Goal: Transaction & Acquisition: Purchase product/service

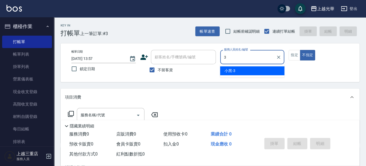
type input "小黑-3"
type button "false"
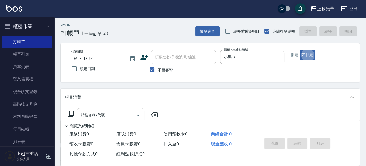
click at [83, 113] on input "服務名稱/代號" at bounding box center [106, 115] width 55 height 9
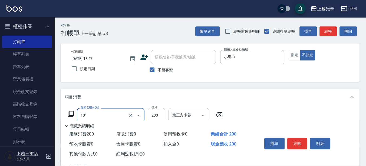
type input "不指定洗髮(101)"
type input "300"
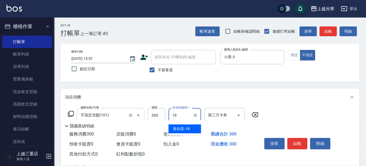
type input "[PERSON_NAME]-18"
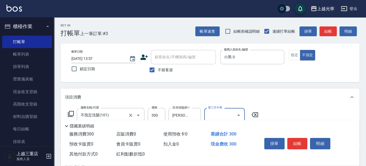
scroll to position [34, 0]
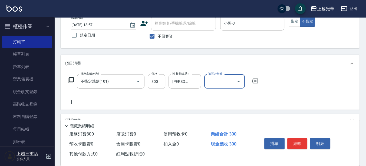
click at [74, 99] on icon at bounding box center [72, 102] width 14 height 6
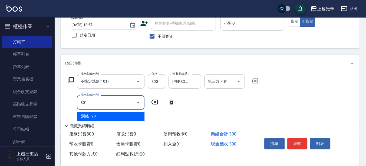
type input "潤絲(801)"
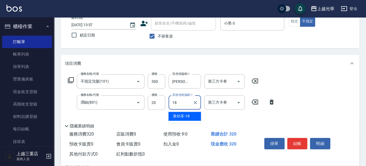
type input "[PERSON_NAME]-18"
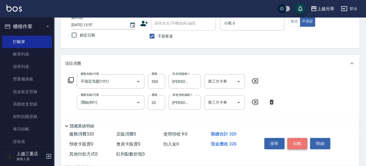
click at [300, 141] on button "結帳" at bounding box center [297, 143] width 20 height 11
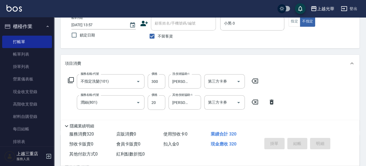
type input "[DATE] 14:34"
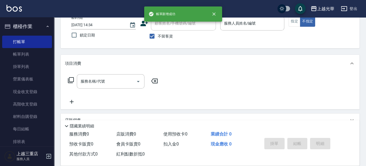
click at [159, 39] on label "不留客資" at bounding box center [159, 36] width 26 height 11
click at [158, 39] on input "不留客資" at bounding box center [151, 36] width 11 height 11
checkbox input "false"
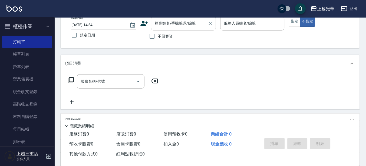
click at [161, 29] on div "顧客姓名/手機號碼/編號" at bounding box center [183, 23] width 65 height 14
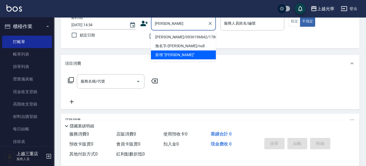
click at [186, 40] on li "[PERSON_NAME]/0936196842/1786" at bounding box center [183, 37] width 65 height 9
type input "[PERSON_NAME]/0936196842/1786"
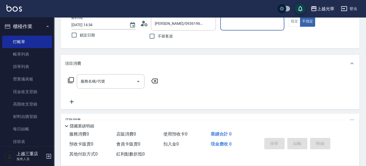
type input "小黑-3"
click at [289, 22] on button "指定" at bounding box center [294, 21] width 12 height 11
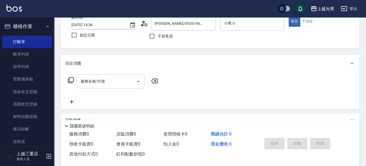
click at [96, 86] on div "服務名稱/代號" at bounding box center [111, 81] width 68 height 14
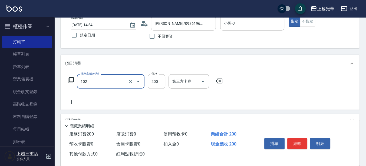
type input "指定洗髮(102)"
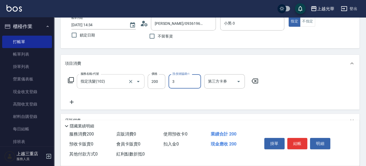
type input "小黑-3"
click at [73, 103] on icon at bounding box center [72, 102] width 14 height 6
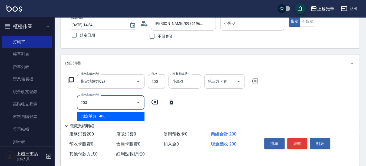
type input "指定單剪(203)"
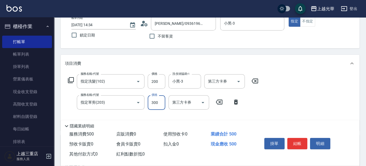
type input "300"
click at [292, 138] on button "結帳" at bounding box center [297, 143] width 20 height 11
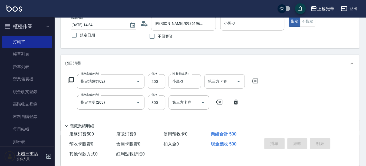
type input "[DATE] 14:35"
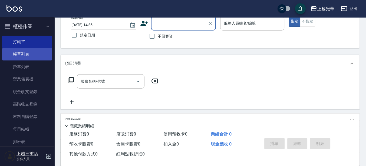
click at [29, 57] on link "帳單列表" at bounding box center [27, 54] width 50 height 12
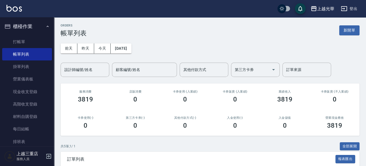
click at [86, 67] on input "設計師編號/姓名" at bounding box center [85, 69] width 44 height 9
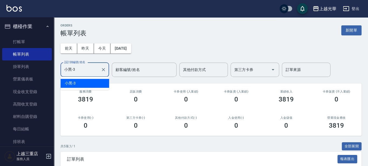
type input "小黑-3"
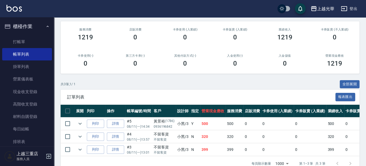
scroll to position [68, 0]
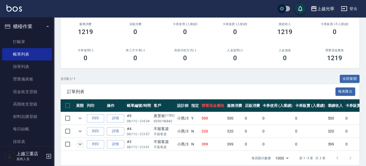
click at [81, 145] on icon "expand row" at bounding box center [80, 144] width 6 height 6
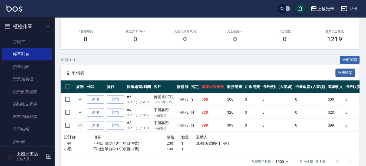
scroll to position [100, 0]
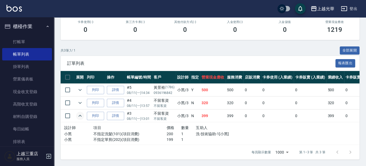
click at [82, 102] on td at bounding box center [80, 103] width 11 height 13
click at [74, 99] on td at bounding box center [68, 103] width 14 height 13
click at [75, 99] on td at bounding box center [80, 103] width 11 height 13
click at [76, 99] on button "expand row" at bounding box center [80, 103] width 8 height 8
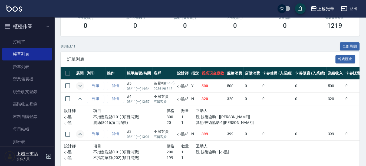
click at [81, 87] on icon "expand row" at bounding box center [80, 86] width 6 height 6
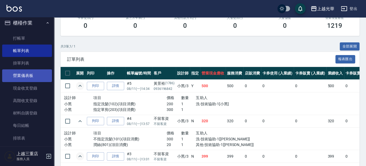
scroll to position [0, 0]
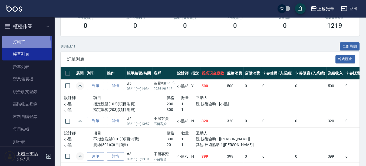
click at [14, 45] on link "打帳單" at bounding box center [27, 42] width 50 height 12
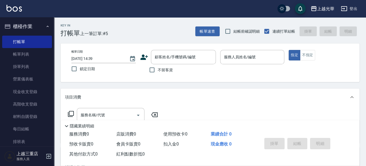
click at [169, 73] on label "不留客資" at bounding box center [159, 69] width 26 height 11
click at [158, 73] on input "不留客資" at bounding box center [151, 69] width 11 height 11
checkbox input "true"
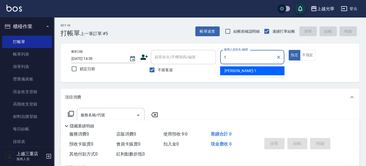
type input "1"
type button "true"
type input "小[PERSON_NAME]-1"
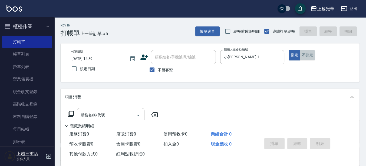
click at [313, 53] on button "不指定" at bounding box center [307, 55] width 15 height 11
click at [108, 112] on input "服務名稱/代號" at bounding box center [106, 115] width 55 height 9
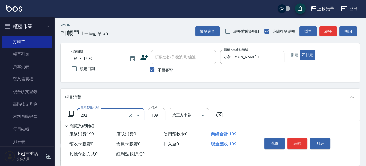
type input "不指定單剪(202)"
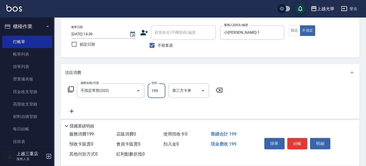
scroll to position [34, 0]
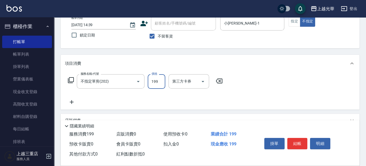
click at [73, 102] on icon at bounding box center [72, 102] width 14 height 6
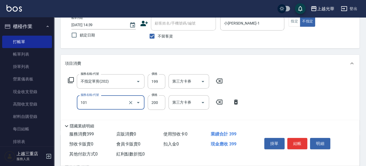
type input "不指定洗髮(101)"
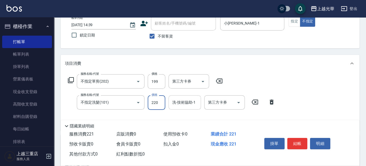
type input "220"
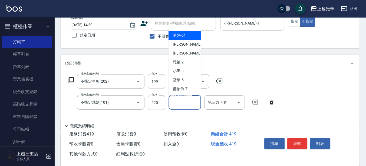
click at [179, 106] on input "洗-技術協助-1" at bounding box center [185, 102] width 28 height 9
type input "小[PERSON_NAME]-1"
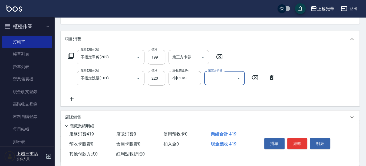
scroll to position [68, 0]
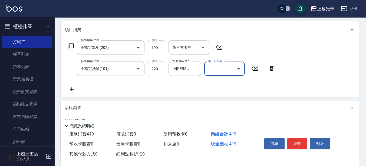
click at [72, 106] on p "店販銷售" at bounding box center [73, 108] width 16 height 6
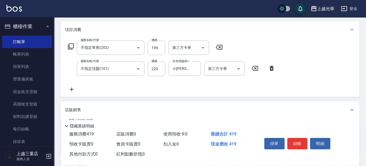
scroll to position [9, 0]
type input "小[PERSON_NAME]-1"
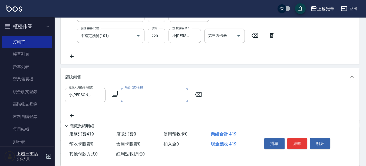
scroll to position [101, 0]
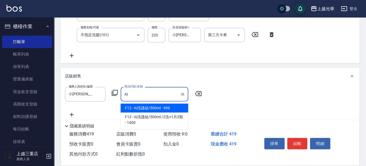
click at [150, 108] on span "F12 - Ai洗護組/500ml - 999" at bounding box center [155, 108] width 68 height 9
type input "Ai洗護組/500ml"
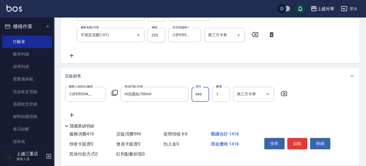
click at [198, 95] on input "999" at bounding box center [200, 94] width 18 height 15
type input "800"
click at [290, 138] on button "結帳" at bounding box center [297, 143] width 20 height 11
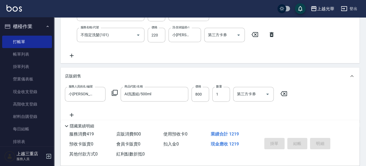
type input "[DATE] 14:50"
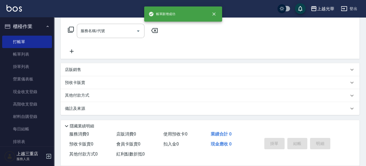
scroll to position [0, 0]
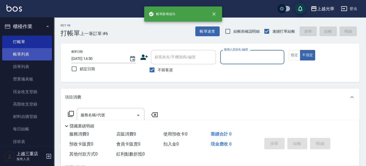
click at [14, 57] on link "帳單列表" at bounding box center [27, 54] width 50 height 12
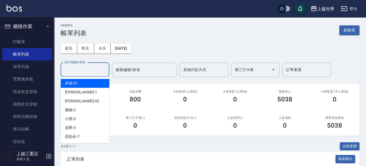
click at [82, 71] on input "設計師編號/姓名" at bounding box center [85, 69] width 44 height 9
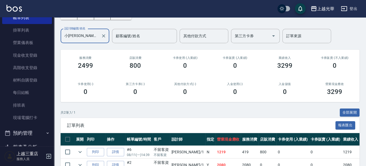
scroll to position [68, 0]
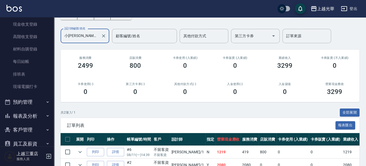
type input "小[PERSON_NAME]-1"
click at [40, 116] on button "報表及分析" at bounding box center [27, 116] width 50 height 14
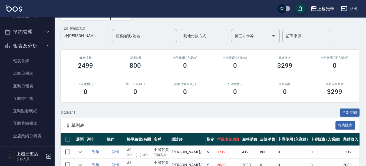
scroll to position [176, 0]
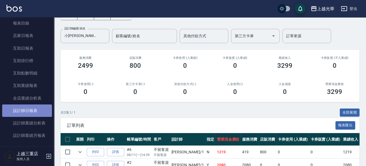
click at [40, 105] on link "設計師日報表" at bounding box center [27, 111] width 50 height 12
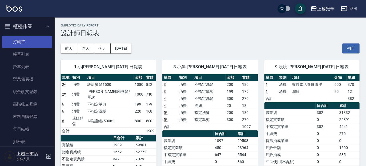
click at [35, 44] on link "打帳單" at bounding box center [27, 42] width 50 height 12
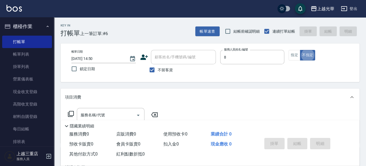
type input "玉米-8"
type button "false"
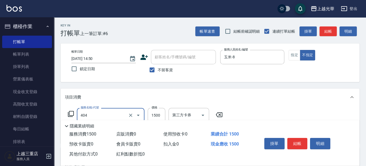
type input "設計染髮(404)"
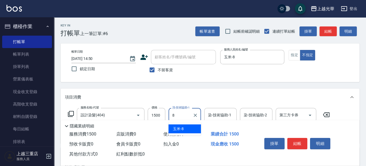
type input "玉米-8"
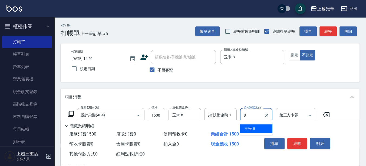
type input "玉米-8"
click at [297, 58] on button "指定" at bounding box center [294, 55] width 12 height 11
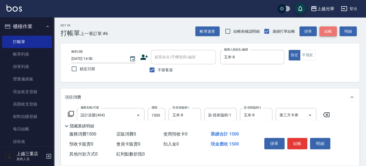
click at [329, 35] on button "結帳" at bounding box center [327, 31] width 17 height 10
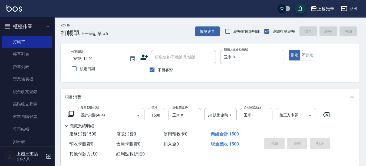
type input "[DATE] 14:58"
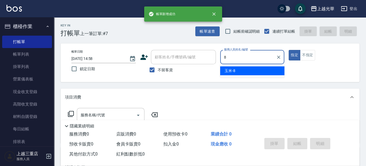
type input "玉米-8"
type button "true"
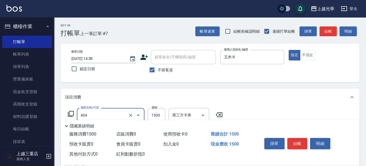
type input "設計染髮(404)"
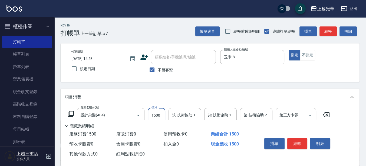
click at [156, 117] on input "1500" at bounding box center [157, 115] width 18 height 15
type input "2000"
type input "178"
click at [185, 109] on div "洗-技術協助-1" at bounding box center [184, 115] width 32 height 14
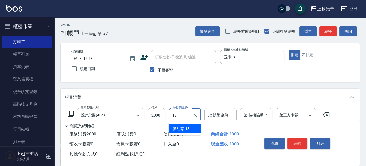
type input "[PERSON_NAME]-18"
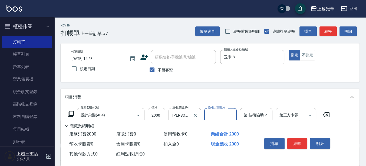
type input "8"
type input "小[PERSON_NAME]-1"
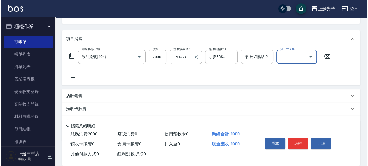
scroll to position [84, 0]
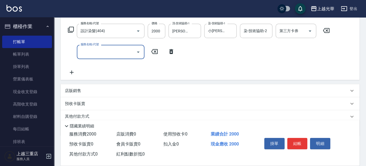
click at [68, 31] on icon at bounding box center [71, 29] width 6 height 6
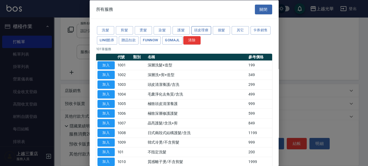
click at [209, 32] on button "頭皮理療" at bounding box center [202, 30] width 20 height 8
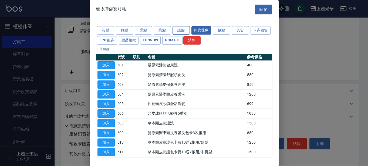
click at [184, 30] on button "護髮" at bounding box center [181, 30] width 17 height 8
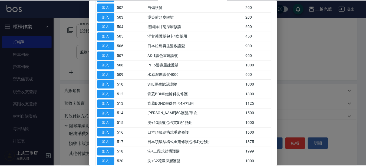
scroll to position [135, 0]
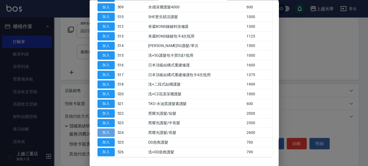
click at [100, 129] on button "加入" at bounding box center [106, 133] width 17 height 8
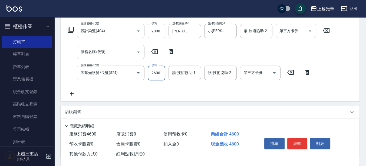
click at [164, 74] on input "2600" at bounding box center [157, 73] width 18 height 15
type input "2500"
type input "8"
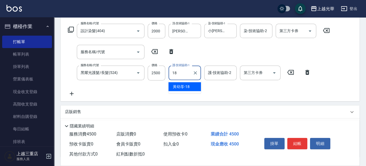
type input "[PERSON_NAME]-18"
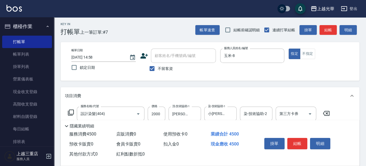
scroll to position [0, 0]
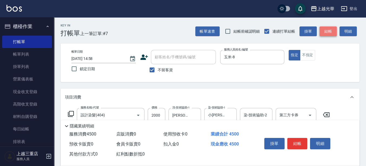
click at [335, 34] on button "結帳" at bounding box center [327, 31] width 17 height 10
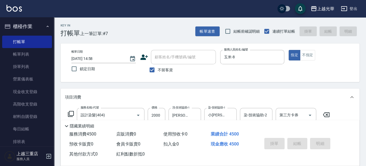
type input "[DATE] 15:00"
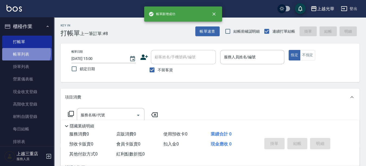
click at [26, 53] on link "帳單列表" at bounding box center [27, 54] width 50 height 12
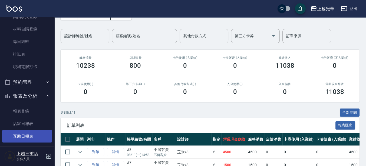
scroll to position [101, 0]
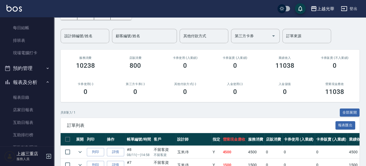
click at [84, 154] on td at bounding box center [80, 152] width 11 height 13
drag, startPoint x: 80, startPoint y: 152, endPoint x: 82, endPoint y: 146, distance: 6.4
click at [80, 152] on icon "expand row" at bounding box center [79, 152] width 3 height 2
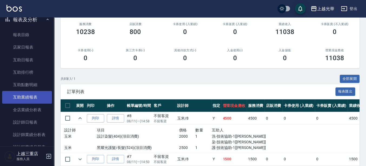
scroll to position [169, 0]
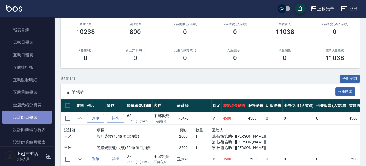
click at [36, 112] on link "設計師日報表" at bounding box center [27, 117] width 50 height 12
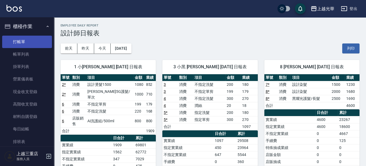
click at [29, 38] on link "打帳單" at bounding box center [27, 42] width 50 height 12
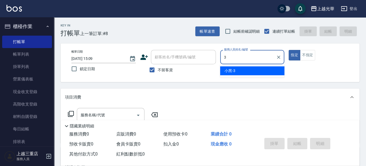
type input "小黑-3"
type button "true"
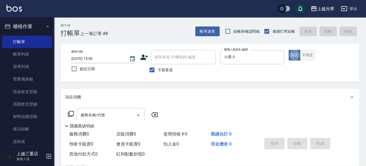
click at [305, 52] on button "不指定" at bounding box center [307, 55] width 15 height 11
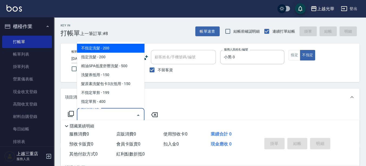
click at [107, 112] on input "服務名稱/代號" at bounding box center [106, 115] width 55 height 9
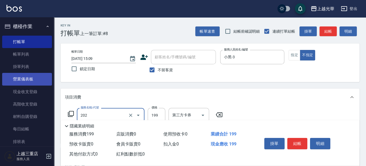
type input "不指定單剪(202)"
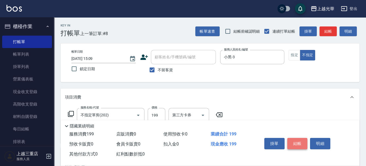
click at [299, 145] on button "結帳" at bounding box center [297, 143] width 20 height 11
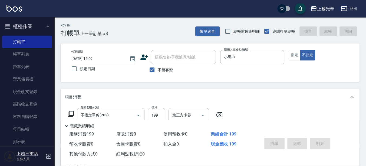
type input "[DATE] 15:30"
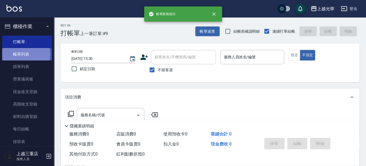
click at [17, 55] on link "帳單列表" at bounding box center [27, 54] width 50 height 12
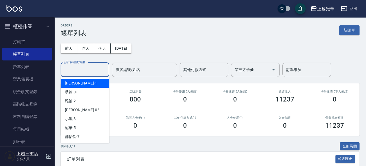
click at [88, 66] on input "設計師編號/姓名" at bounding box center [85, 69] width 44 height 9
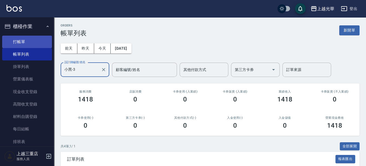
type input "小黑-3"
click at [30, 44] on link "打帳單" at bounding box center [27, 42] width 50 height 12
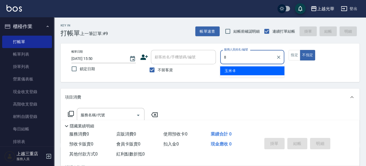
type input "玉米-8"
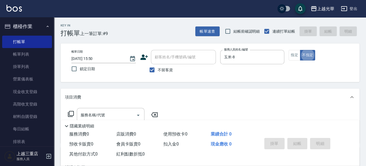
type button "false"
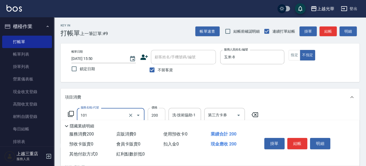
type input "不指定洗髮(101)"
click at [156, 116] on input "200" at bounding box center [157, 115] width 18 height 15
type input "300"
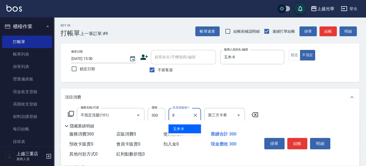
type input "玉米-8"
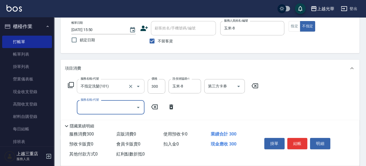
scroll to position [34, 0]
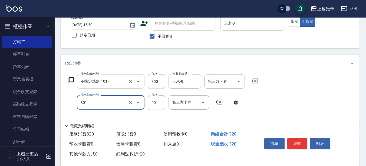
type input "潤絲(801)"
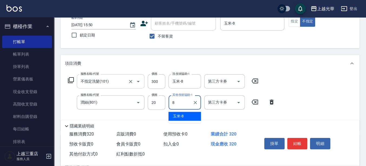
type input "玉米-8"
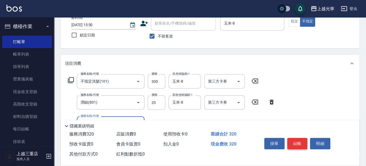
click at [301, 144] on button "結帳" at bounding box center [297, 143] width 20 height 11
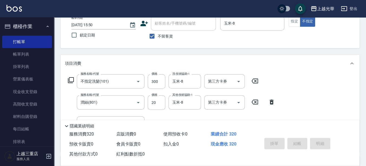
type input "[DATE] 15:51"
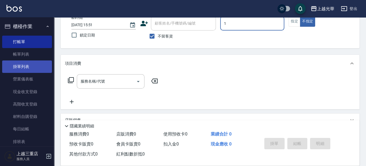
type input "小[PERSON_NAME]-1"
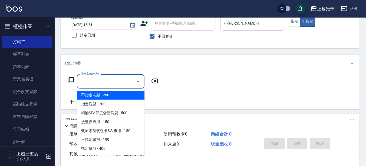
click at [114, 80] on input "服務名稱/代號" at bounding box center [106, 81] width 55 height 9
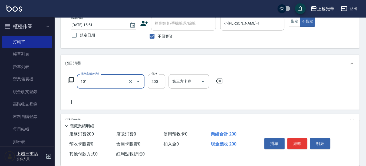
type input "不指定洗髮(101)"
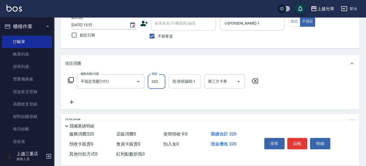
type input "320"
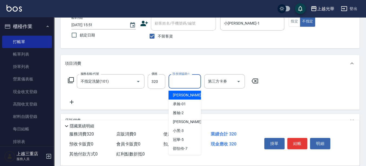
click at [182, 78] on input "洗-技術協助-1" at bounding box center [185, 81] width 28 height 9
type input "小[PERSON_NAME]-1"
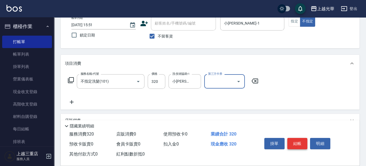
click at [298, 141] on button "結帳" at bounding box center [297, 143] width 20 height 11
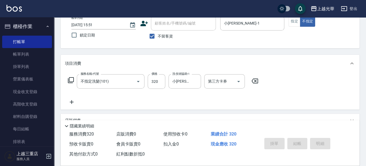
type input "[DATE] 16:05"
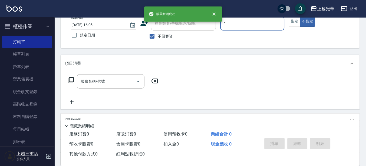
type input "小[PERSON_NAME]-1"
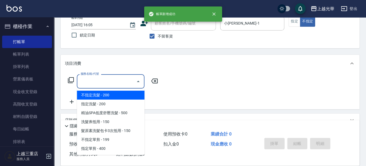
click at [108, 79] on input "服務名稱/代號" at bounding box center [106, 81] width 55 height 9
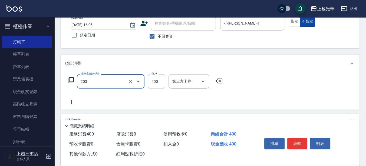
type input "指定單剪(203)"
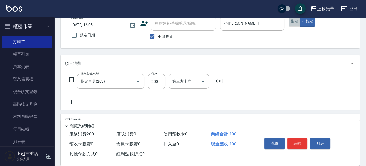
click at [294, 22] on button "指定" at bounding box center [294, 21] width 12 height 11
click at [159, 78] on input "200" at bounding box center [157, 81] width 18 height 15
type input "300"
click at [69, 102] on icon at bounding box center [72, 102] width 14 height 6
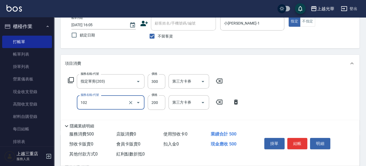
type input "指定洗髮(102)"
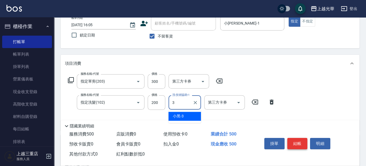
type input "小黑-3"
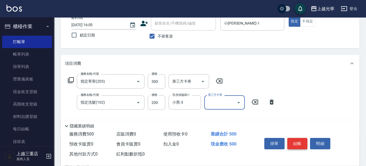
click at [298, 143] on button "結帳" at bounding box center [297, 143] width 20 height 11
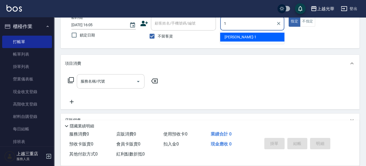
type input "1"
type button "true"
type input "小[PERSON_NAME]-1"
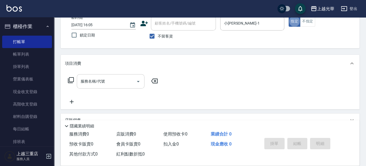
click at [117, 82] on input "服務名稱/代號" at bounding box center [106, 81] width 55 height 9
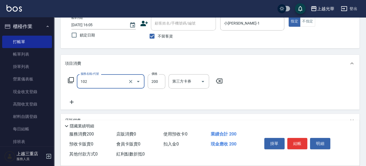
type input "指定洗髮(102)"
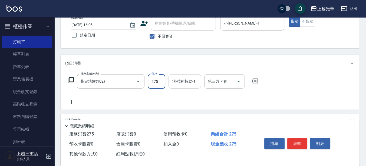
type input "275"
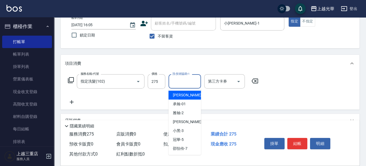
click at [184, 83] on input "洗-技術協助-1" at bounding box center [185, 81] width 28 height 9
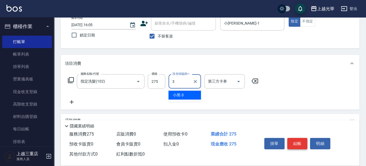
type input "小黑-3"
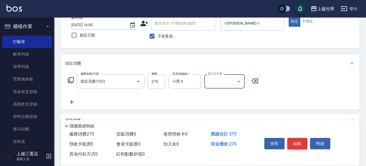
click at [300, 142] on button "結帳" at bounding box center [297, 143] width 20 height 11
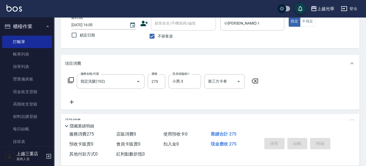
type input "[DATE] 16:06"
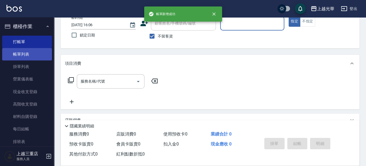
click at [11, 54] on link "帳單列表" at bounding box center [27, 54] width 50 height 12
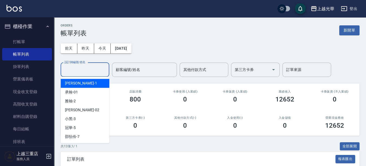
click at [91, 73] on input "設計師編號/姓名" at bounding box center [85, 69] width 44 height 9
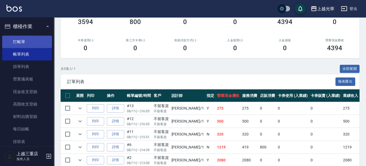
scroll to position [69, 0]
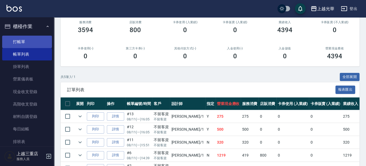
type input "小[PERSON_NAME]-1"
click at [14, 43] on link "打帳單" at bounding box center [27, 42] width 50 height 12
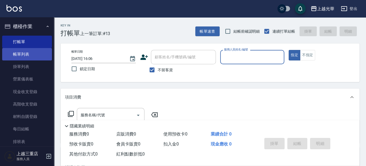
click at [11, 51] on link "帳單列表" at bounding box center [27, 54] width 50 height 12
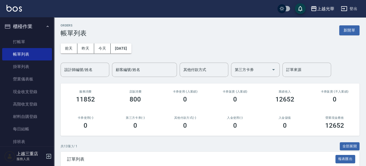
click at [88, 71] on input "設計師編號/姓名" at bounding box center [85, 69] width 44 height 9
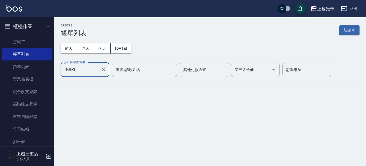
type input "小黑-3"
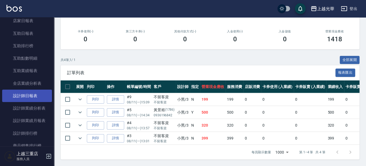
scroll to position [236, 0]
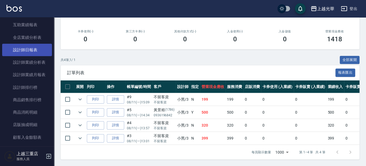
click at [36, 48] on link "設計師日報表" at bounding box center [27, 50] width 50 height 12
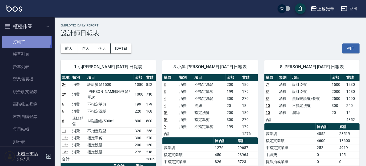
click at [25, 39] on link "打帳單" at bounding box center [27, 42] width 50 height 12
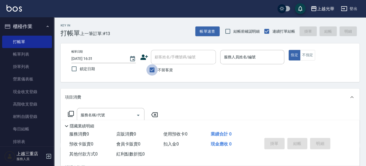
click at [149, 72] on input "不留客資" at bounding box center [151, 69] width 11 height 11
checkbox input "false"
click at [168, 55] on div "顧客姓名/手機號碼/編號 顧客姓名/手機號碼/編號" at bounding box center [183, 57] width 65 height 14
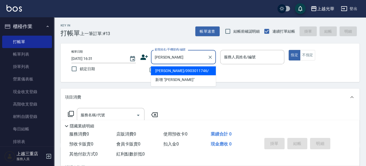
click at [176, 71] on li "[PERSON_NAME]/0903011746/" at bounding box center [183, 70] width 65 height 9
type input "[PERSON_NAME]/0903011746/"
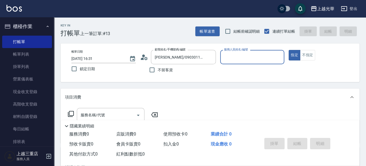
type input "喨喨-9"
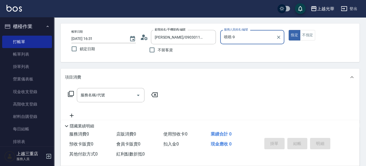
scroll to position [34, 0]
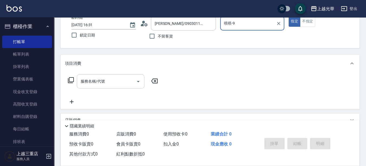
click at [122, 79] on input "服務名稱/代號" at bounding box center [106, 81] width 55 height 9
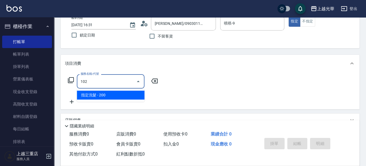
type input "指定洗髮(102)"
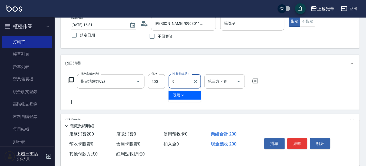
type input "喨喨-9"
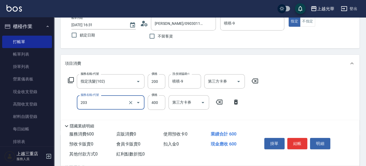
type input "指定單剪(203)"
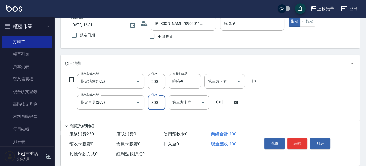
type input "300"
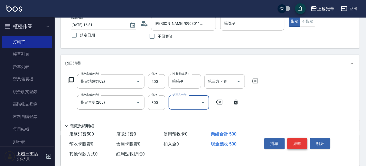
click at [299, 138] on button "結帳" at bounding box center [297, 143] width 20 height 11
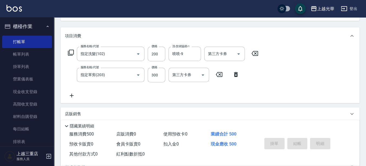
scroll to position [68, 0]
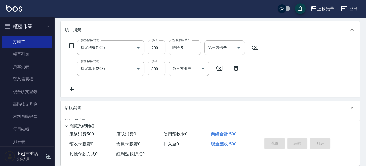
type input "[DATE] 16:32"
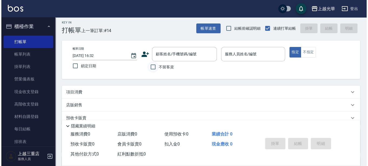
scroll to position [0, 0]
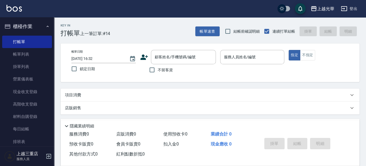
click at [145, 58] on icon at bounding box center [144, 57] width 8 height 5
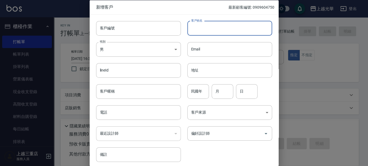
drag, startPoint x: 194, startPoint y: 25, endPoint x: 198, endPoint y: 36, distance: 11.7
click at [194, 25] on input "客戶姓名" at bounding box center [230, 28] width 85 height 15
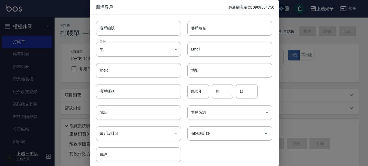
click at [347, 78] on div at bounding box center [184, 83] width 368 height 166
click at [212, 30] on input "客戶姓名" at bounding box center [230, 28] width 85 height 15
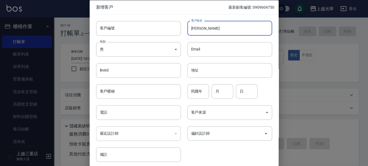
type input "[PERSON_NAME]"
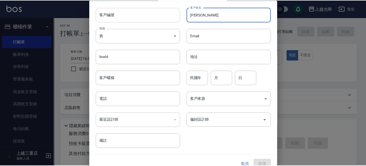
scroll to position [21, 0]
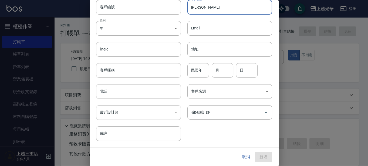
click at [15, 47] on div at bounding box center [184, 83] width 368 height 166
click at [17, 44] on div at bounding box center [184, 83] width 368 height 166
click at [243, 154] on button "取消" at bounding box center [246, 157] width 17 height 10
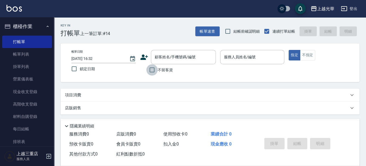
click at [151, 69] on input "不留客資" at bounding box center [151, 69] width 11 height 11
checkbox input "true"
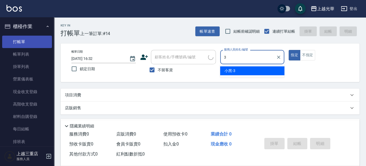
type input "3"
type button "true"
type input "小黑-3"
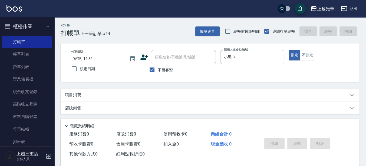
click at [80, 95] on p "項目消費" at bounding box center [73, 95] width 16 height 6
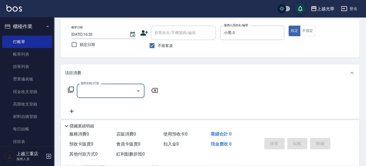
scroll to position [34, 0]
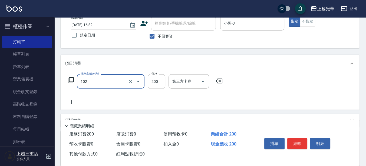
type input "指定洗髮(102)"
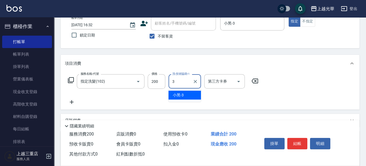
type input "小黑-3"
click at [70, 102] on icon at bounding box center [72, 102] width 4 height 4
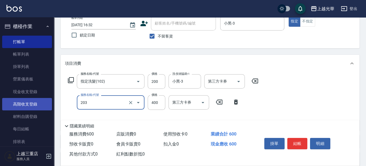
type input "指定單剪(203)"
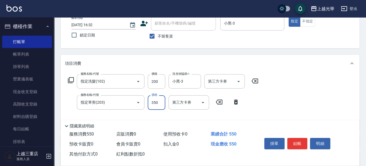
type input "350"
click at [293, 141] on button "結帳" at bounding box center [297, 143] width 20 height 11
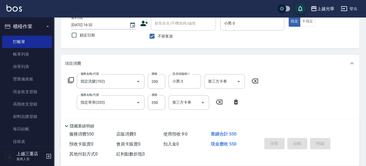
type input "[DATE] 16:58"
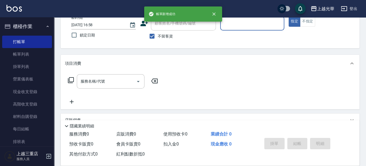
scroll to position [0, 0]
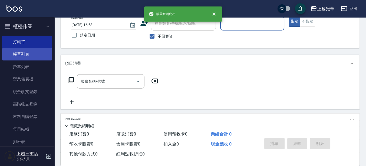
click at [35, 51] on link "帳單列表" at bounding box center [27, 54] width 50 height 12
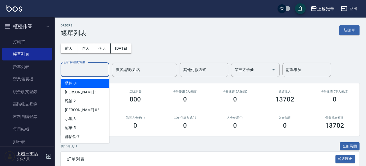
click at [93, 68] on input "設計師編號/姓名" at bounding box center [85, 69] width 44 height 9
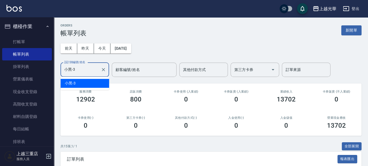
type input "小黑-3"
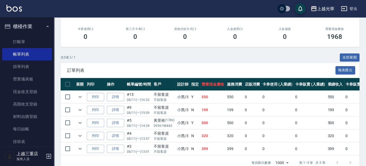
scroll to position [103, 0]
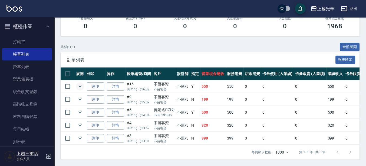
click at [79, 82] on button "expand row" at bounding box center [80, 86] width 8 height 8
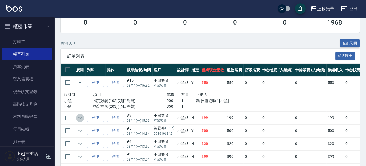
click at [82, 116] on icon "expand row" at bounding box center [80, 118] width 6 height 6
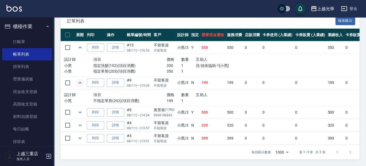
scroll to position [142, 0]
click at [80, 112] on icon "expand row" at bounding box center [79, 113] width 3 height 2
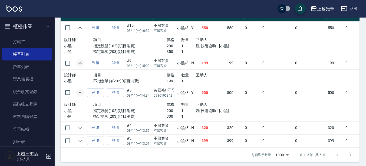
scroll to position [165, 0]
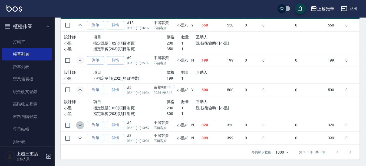
click at [80, 124] on icon "expand row" at bounding box center [79, 125] width 3 height 2
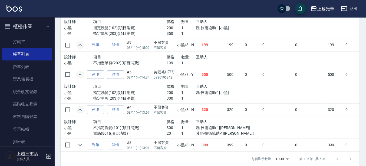
scroll to position [187, 0]
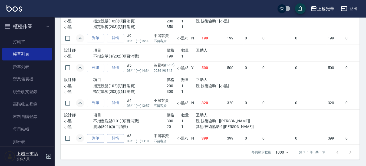
click at [78, 135] on icon "expand row" at bounding box center [80, 138] width 6 height 6
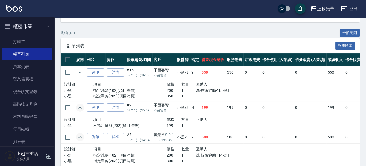
scroll to position [74, 0]
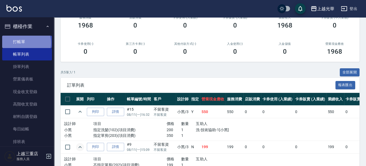
click at [26, 43] on link "打帳單" at bounding box center [27, 42] width 50 height 12
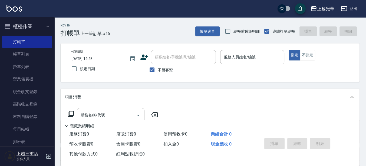
click at [147, 55] on icon at bounding box center [144, 57] width 8 height 8
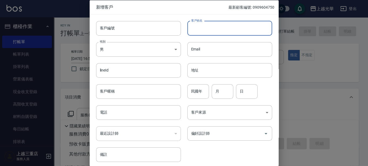
click at [203, 28] on input "客戶姓名" at bounding box center [230, 28] width 85 height 15
type input "[PERSON_NAME]"
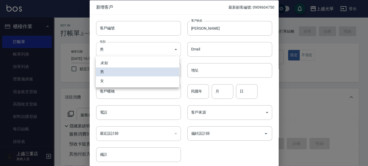
click at [114, 44] on body "上越光華 登出 櫃檯作業 打帳單 帳單列表 掛單列表 營業儀表板 現金收支登錄 高階收支登錄 材料自購登錄 每日結帳 排班表 現場電腦打卡 預約管理 預約管理…" at bounding box center [184, 125] width 368 height 251
click at [115, 85] on li "女" at bounding box center [138, 80] width 84 height 9
type input "[DEMOGRAPHIC_DATA]"
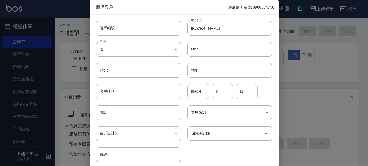
drag, startPoint x: 199, startPoint y: 91, endPoint x: 14, endPoint y: 101, distance: 185.4
click at [199, 91] on input "民國年" at bounding box center [199, 91] width 22 height 15
type input "65"
type input "05"
type input "30"
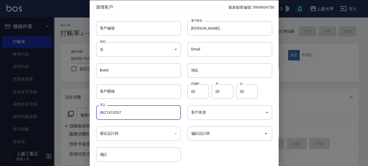
type input "0927410557"
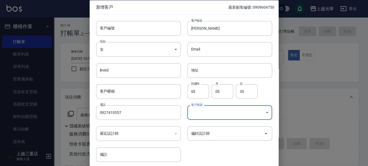
click at [204, 109] on body "上越光華 登出 櫃檯作業 打帳單 帳單列表 掛單列表 營業儀表板 現金收支登錄 高階收支登錄 材料自購登錄 每日結帳 排班表 現場電腦打卡 預約管理 預約管理…" at bounding box center [184, 125] width 368 height 251
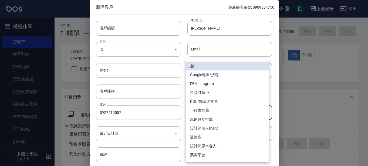
click at [209, 86] on li "FB/Instagram" at bounding box center [228, 83] width 84 height 9
type input "FB/Instagram"
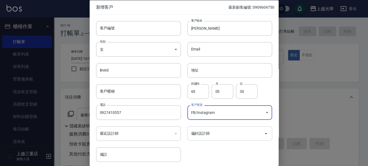
click at [205, 129] on input "偏好設計師" at bounding box center [226, 133] width 72 height 9
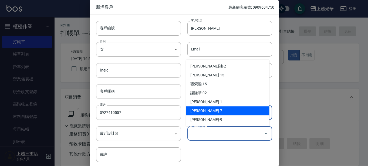
scroll to position [34, 0]
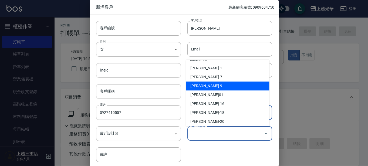
click at [208, 89] on li "[PERSON_NAME]-9" at bounding box center [228, 86] width 84 height 9
type input "施喨齡"
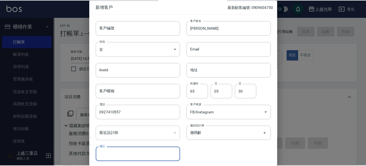
scroll to position [21, 0]
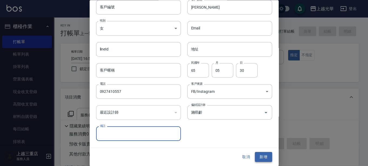
click at [265, 159] on button "新增" at bounding box center [263, 157] width 17 height 10
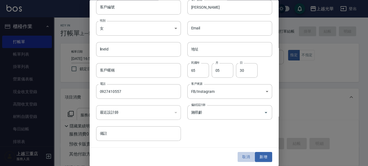
drag, startPoint x: 240, startPoint y: 159, endPoint x: 236, endPoint y: 155, distance: 5.5
click at [239, 158] on button "取消" at bounding box center [246, 157] width 17 height 10
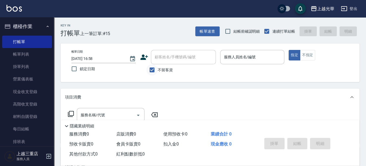
click at [148, 74] on input "不留客資" at bounding box center [151, 69] width 11 height 11
checkbox input "false"
drag, startPoint x: 165, startPoint y: 59, endPoint x: 140, endPoint y: 59, distance: 25.4
click at [164, 59] on input "顧客姓名/手機號碼/編號" at bounding box center [179, 56] width 52 height 9
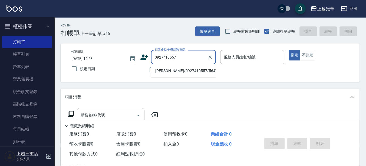
click at [180, 73] on li "[PERSON_NAME]/0927410557/5647" at bounding box center [183, 70] width 65 height 9
type input "[PERSON_NAME]/0927410557/5647"
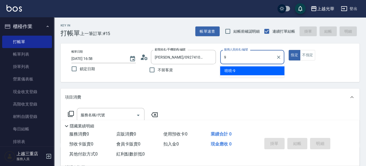
type input "喨喨-9"
type button "true"
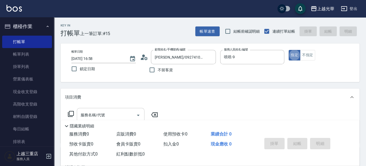
drag, startPoint x: 83, startPoint y: 112, endPoint x: 80, endPoint y: 112, distance: 2.8
click at [83, 112] on div "服務名稱/代號 服務名稱/代號" at bounding box center [111, 115] width 68 height 14
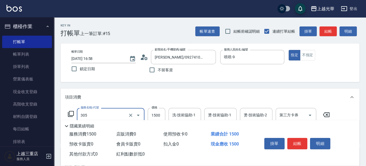
type input "設計燙髮1500(305)"
type input "1099"
type input "9"
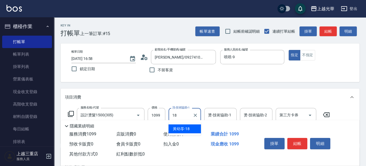
type input "[PERSON_NAME]-18"
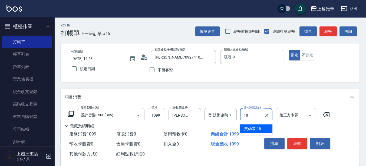
type input "[PERSON_NAME]-18"
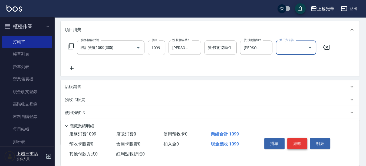
click at [297, 138] on button "結帳" at bounding box center [297, 143] width 20 height 11
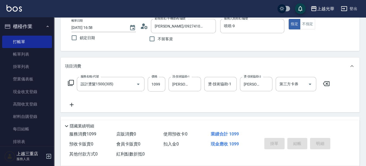
type input "[DATE] 17:04"
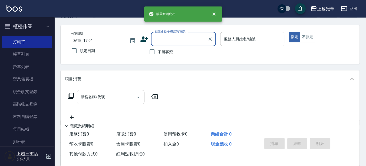
scroll to position [0, 0]
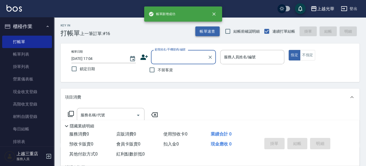
click at [211, 32] on button "帳單速查" at bounding box center [207, 31] width 24 height 10
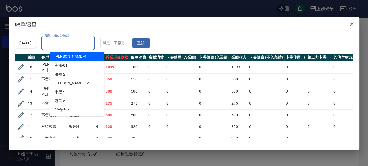
click at [93, 40] on input "服務人員姓名/編號" at bounding box center [68, 42] width 49 height 9
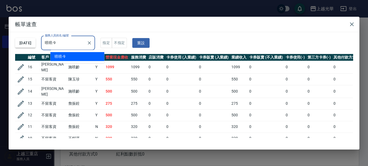
type input "喨喨-9"
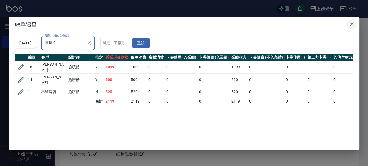
click at [354, 28] on button "button" at bounding box center [352, 24] width 11 height 11
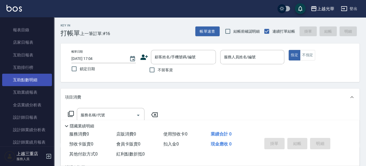
scroll to position [101, 0]
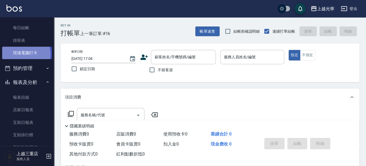
click at [24, 54] on link "現場電腦打卡" at bounding box center [27, 53] width 50 height 12
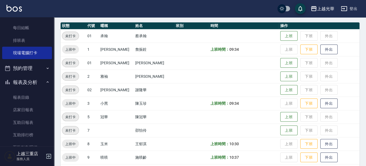
scroll to position [68, 0]
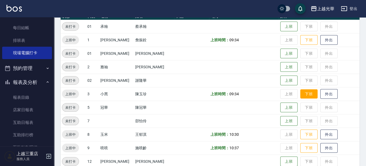
click at [300, 92] on button "下班" at bounding box center [308, 93] width 17 height 9
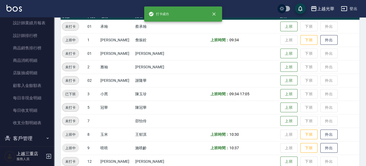
scroll to position [307, 0]
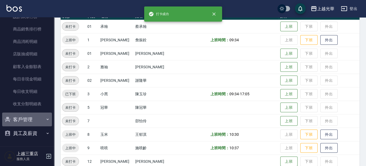
click at [29, 121] on button "客戶管理" at bounding box center [27, 120] width 50 height 14
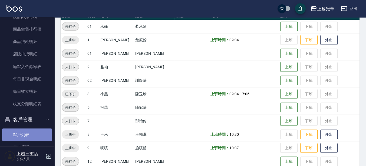
click at [28, 135] on link "客戶列表" at bounding box center [27, 135] width 50 height 12
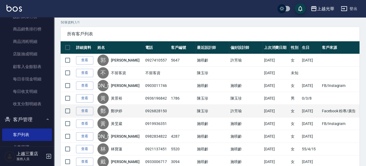
scroll to position [68, 0]
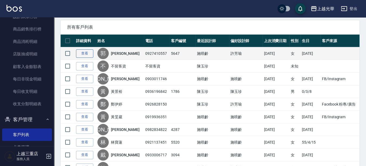
click at [83, 51] on link "查看" at bounding box center [84, 53] width 17 height 8
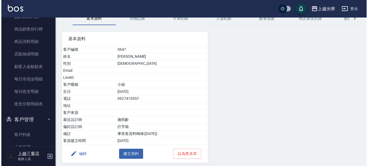
scroll to position [45, 0]
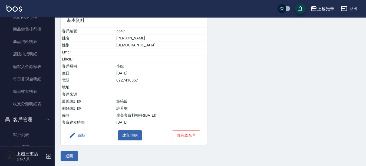
click at [72, 132] on icon "button" at bounding box center [72, 135] width 6 height 6
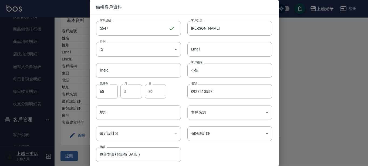
click at [214, 112] on body "上越光華 登出 櫃檯作業 打帳單 帳單列表 掛單列表 營業儀表板 現金收支登錄 高階收支登錄 材料自購登錄 每日結帳 排班表 現場電腦打卡 預約管理 預約管理…" at bounding box center [184, 61] width 368 height 213
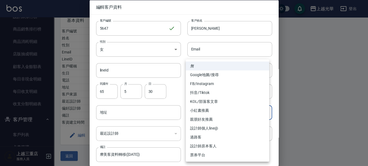
click at [207, 86] on li "FB/Instagram" at bounding box center [228, 83] width 84 height 9
type input "FB/Instagram"
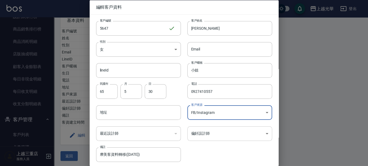
click at [202, 133] on body "上越光華 登出 櫃檯作業 打帳單 帳單列表 掛單列表 營業儀表板 現金收支登錄 高階收支登錄 材料自購登錄 每日結帳 排班表 現場電腦打卡 預約管理 預約管理…" at bounding box center [184, 61] width 368 height 213
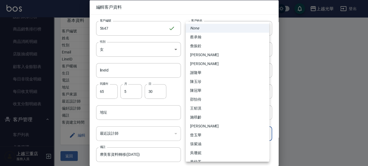
click at [201, 116] on li "施喨齡" at bounding box center [228, 117] width 84 height 9
type input "746ef5d2-652e-4ef1-a435-04c896290263"
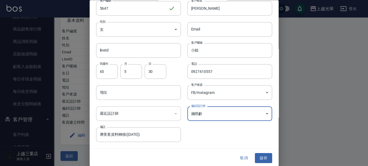
scroll to position [21, 0]
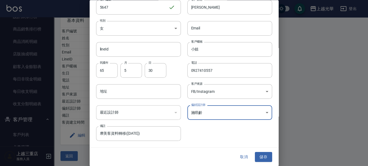
click at [255, 158] on button "儲存" at bounding box center [263, 157] width 17 height 10
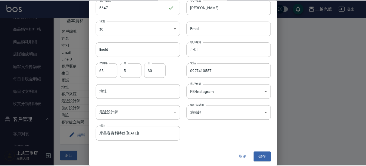
scroll to position [0, 0]
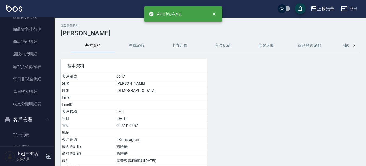
click at [304, 99] on div at bounding box center [258, 121] width 102 height 138
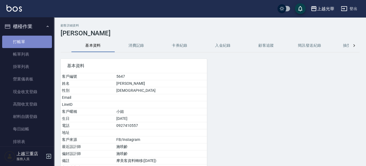
click at [32, 45] on link "打帳單" at bounding box center [27, 42] width 50 height 12
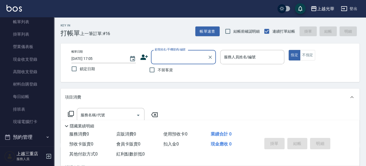
scroll to position [68, 0]
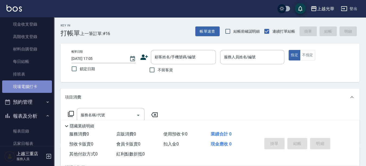
click at [31, 81] on link "現場電腦打卡" at bounding box center [27, 87] width 50 height 12
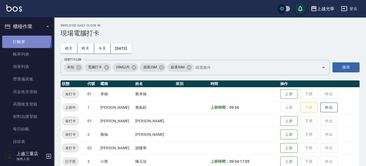
click at [21, 39] on link "打帳單" at bounding box center [27, 42] width 50 height 12
